Goal: Information Seeking & Learning: Learn about a topic

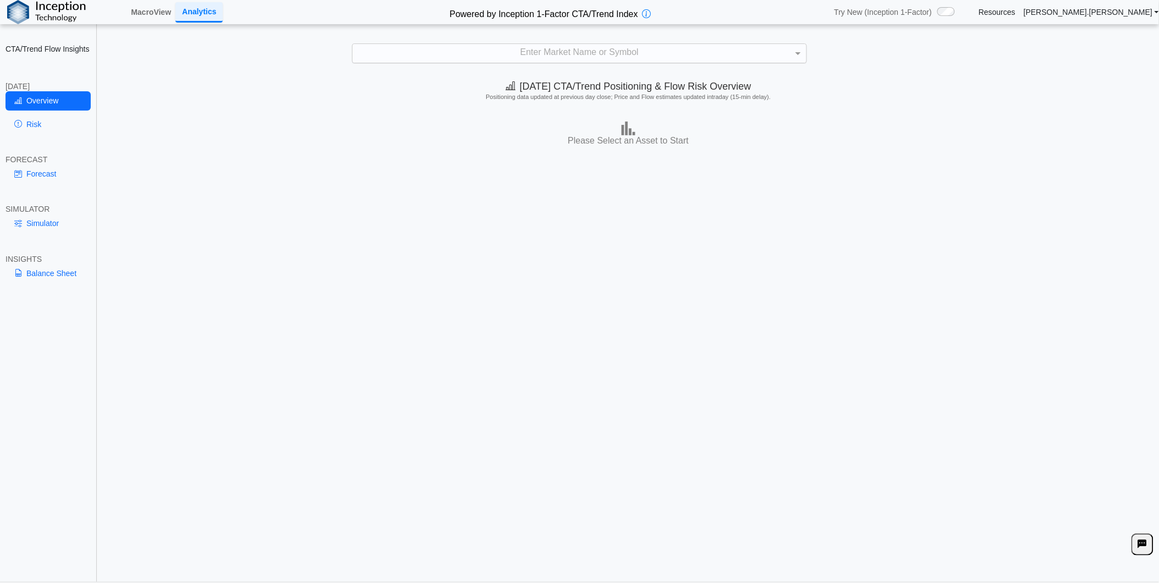
click at [518, 51] on div "Enter Market Name or Symbol" at bounding box center [580, 53] width 454 height 19
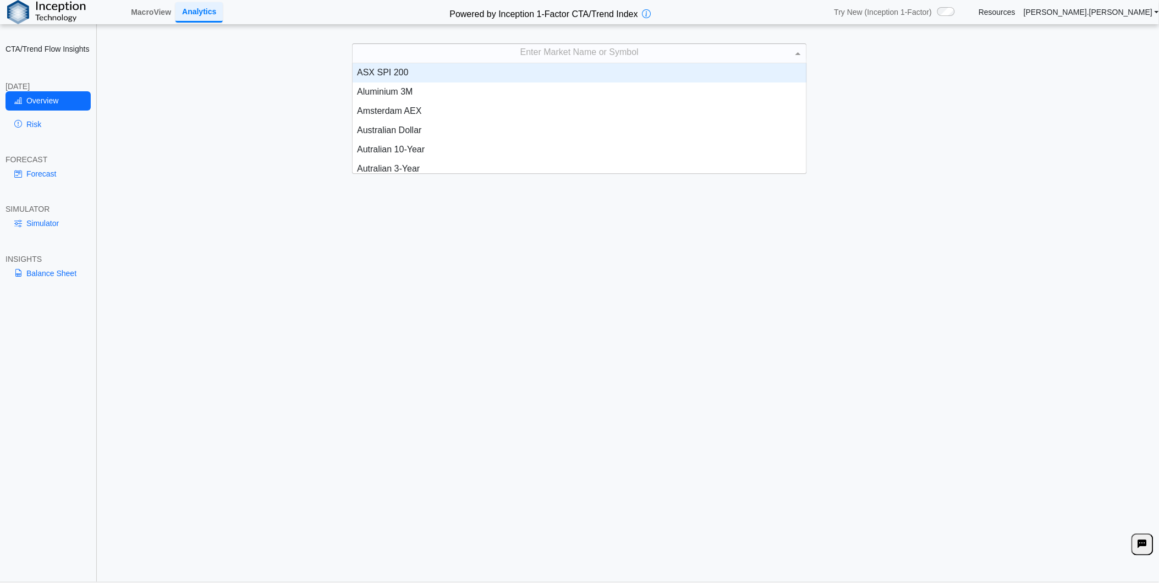
scroll to position [101, 445]
click at [514, 56] on div "Enter Market Name or Symbol" at bounding box center [580, 53] width 454 height 19
type input "****"
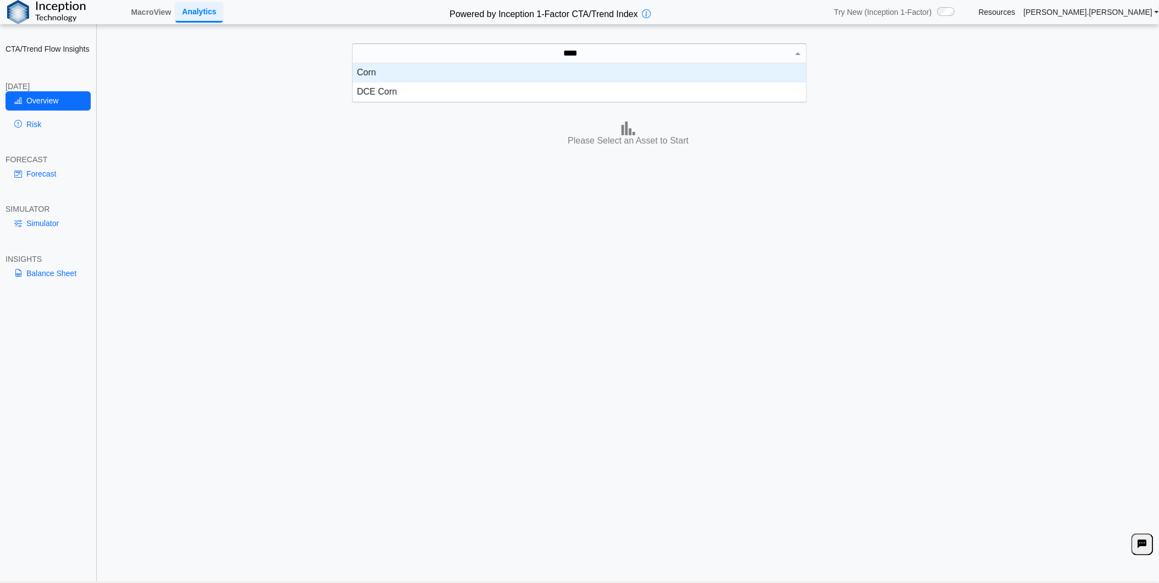
click at [532, 73] on div "Corn" at bounding box center [580, 72] width 454 height 19
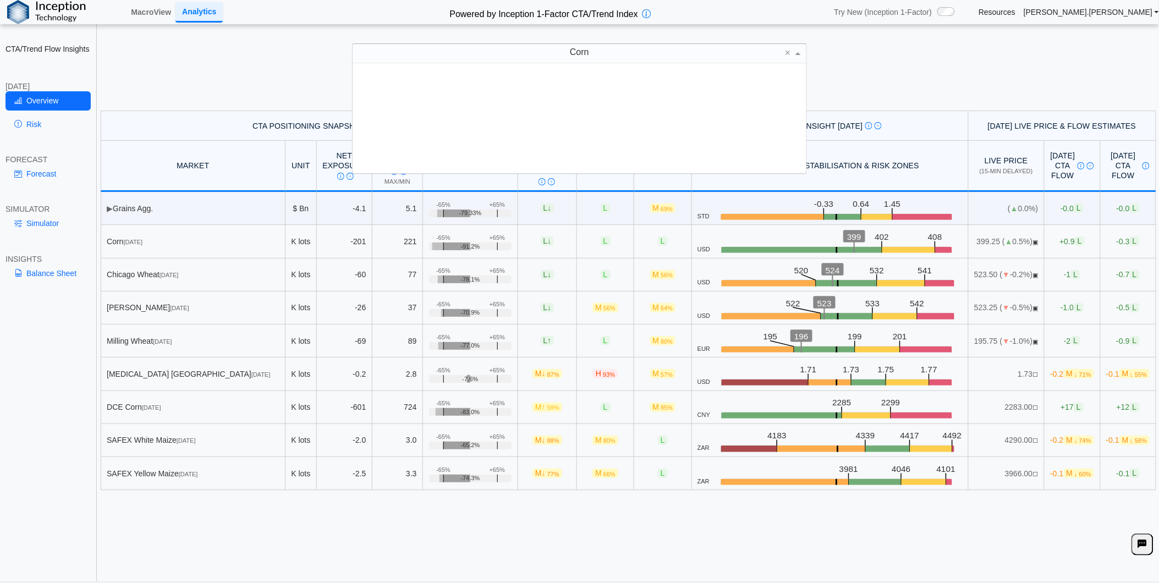
scroll to position [0, 0]
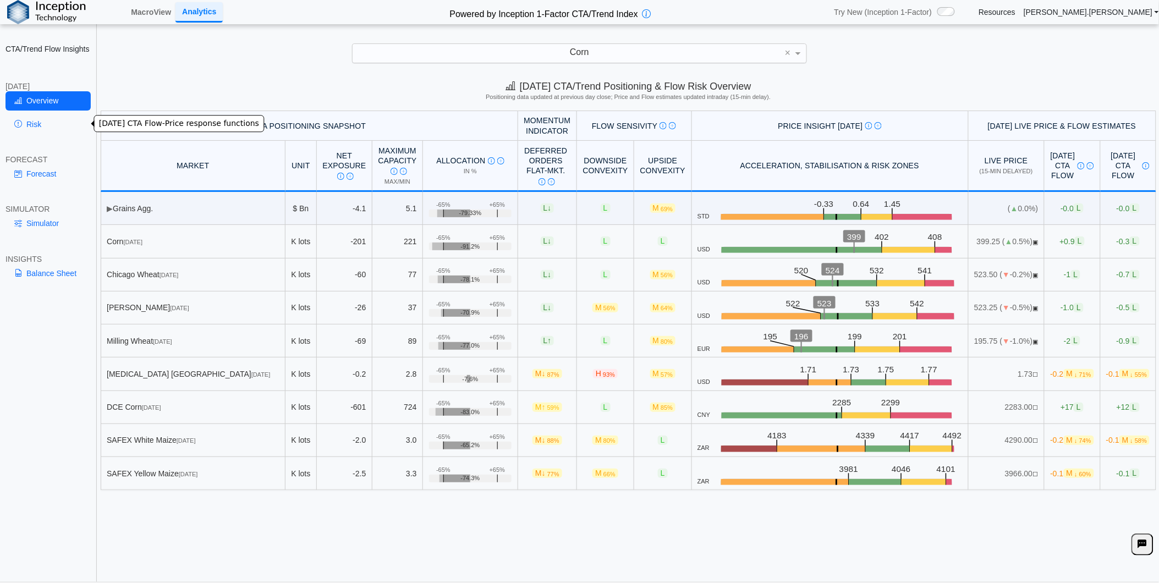
click at [52, 123] on link "Risk" at bounding box center [48, 124] width 85 height 19
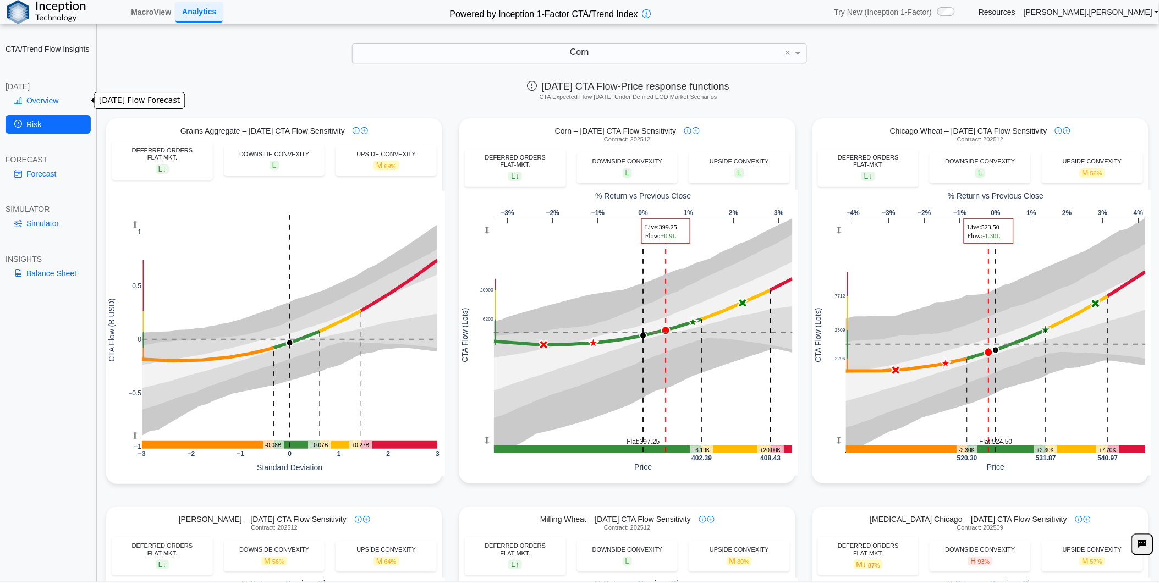
click at [56, 100] on link "Overview" at bounding box center [48, 100] width 85 height 19
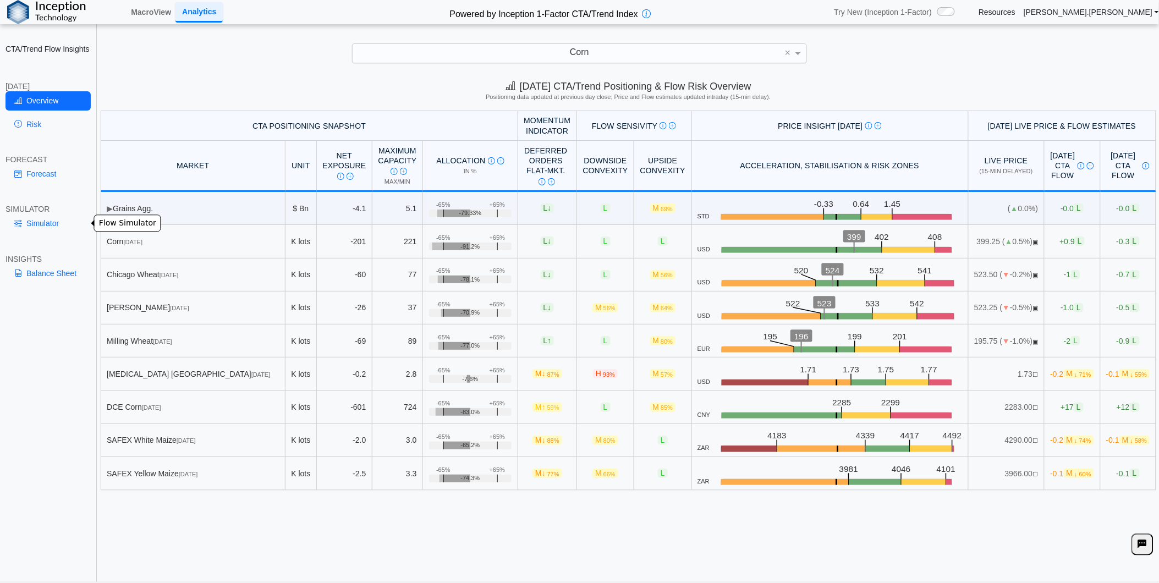
click at [56, 222] on link "Simulator" at bounding box center [48, 223] width 85 height 19
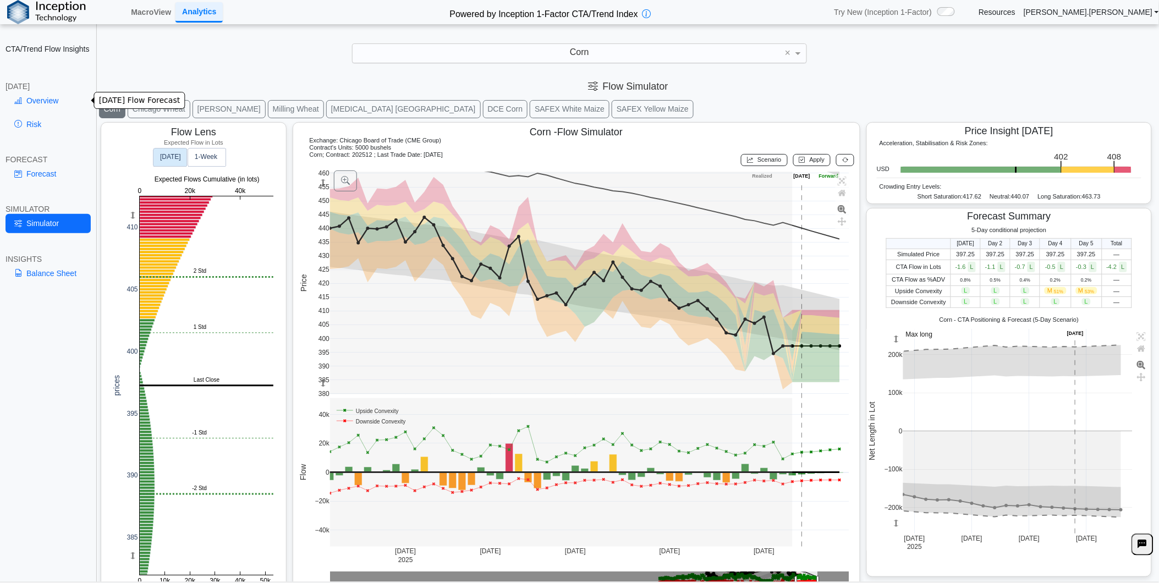
click at [51, 102] on link "Overview" at bounding box center [48, 100] width 85 height 19
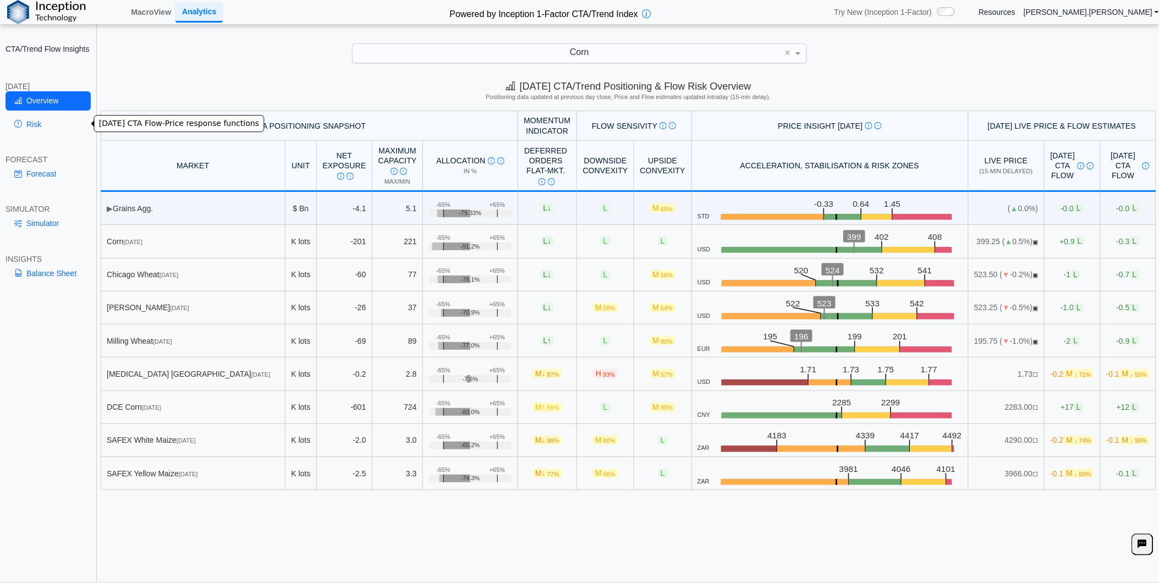
click at [42, 130] on link "Risk" at bounding box center [48, 124] width 85 height 19
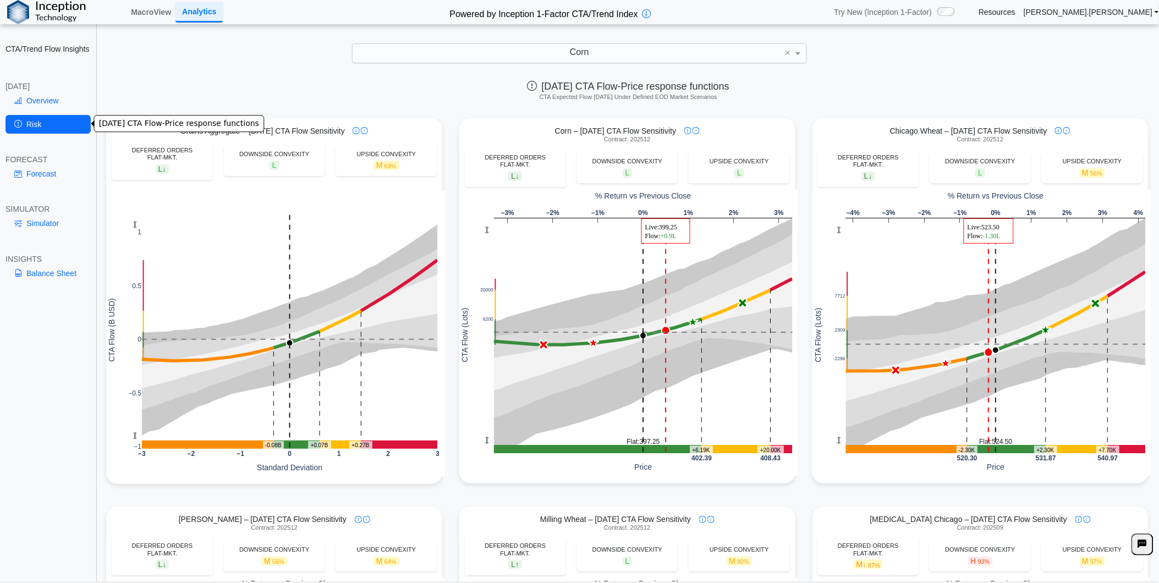
click at [42, 97] on link "Overview" at bounding box center [48, 100] width 85 height 19
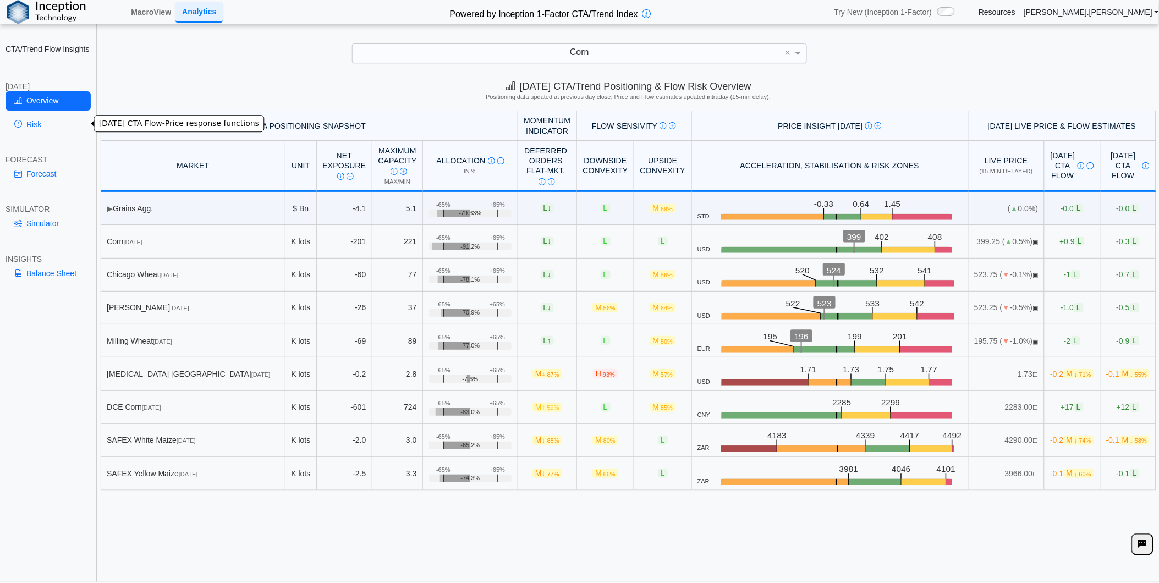
click at [34, 123] on link "Risk" at bounding box center [48, 124] width 85 height 19
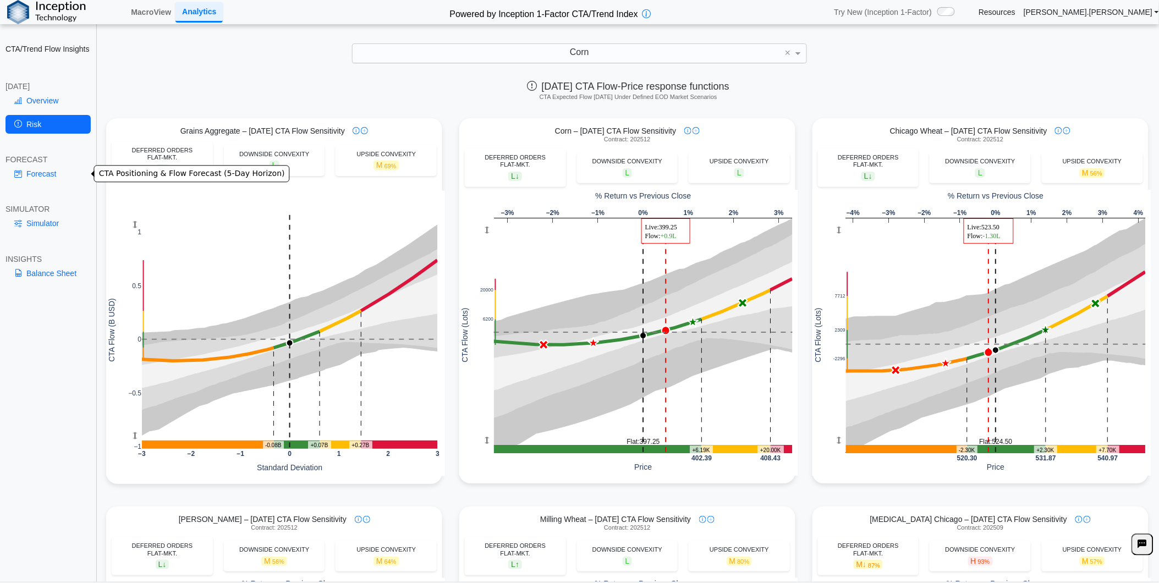
click at [52, 172] on link "Forecast" at bounding box center [48, 173] width 85 height 19
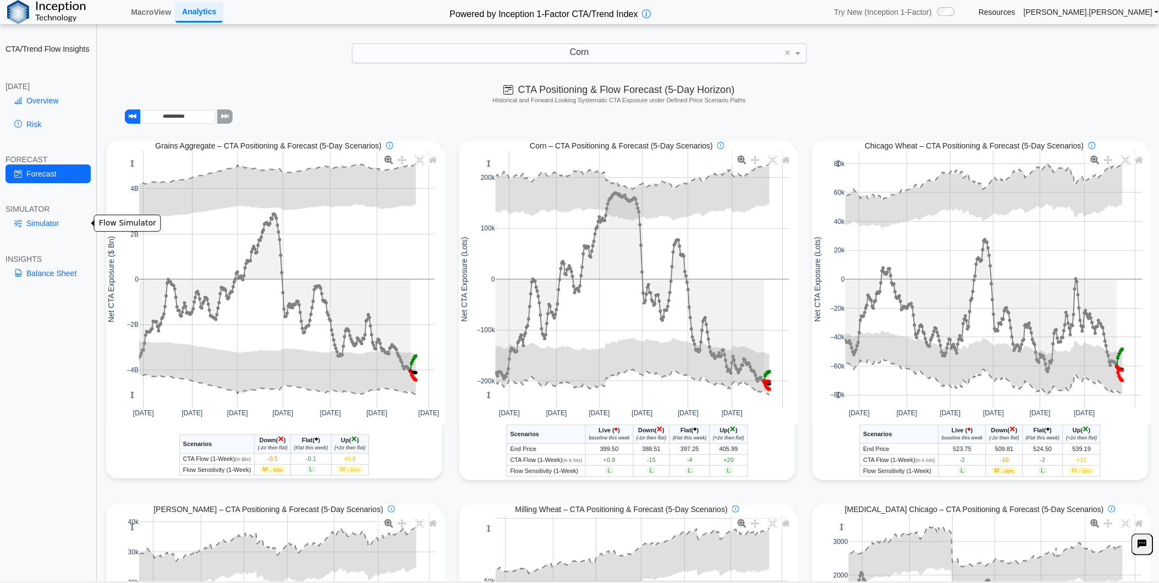
click at [65, 222] on link "Simulator" at bounding box center [48, 223] width 85 height 19
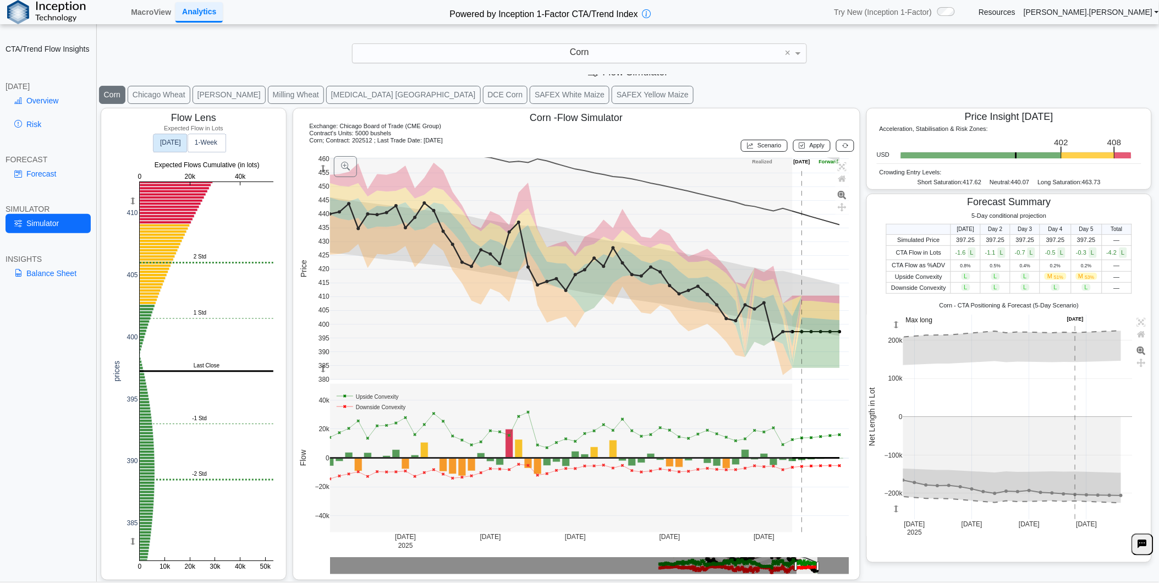
scroll to position [15, 0]
click at [77, 101] on link "Overview" at bounding box center [48, 100] width 85 height 19
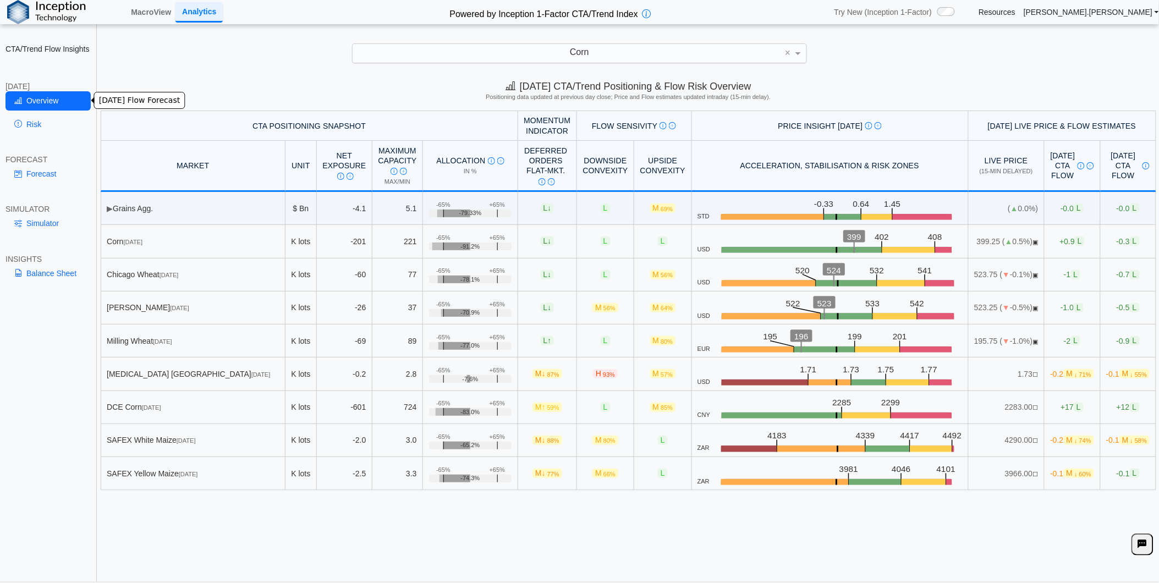
scroll to position [0, 0]
